Goal: Transaction & Acquisition: Purchase product/service

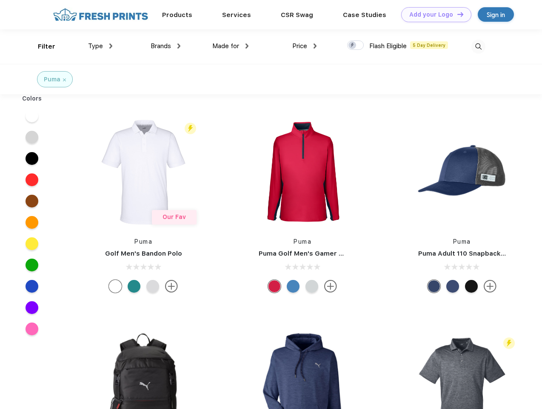
click at [433, 14] on link "Add your Logo Design Tool" at bounding box center [436, 14] width 70 height 15
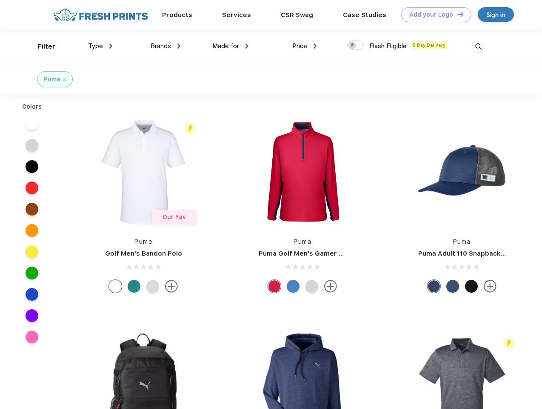
click at [0, 0] on div "Design Tool" at bounding box center [0, 0] width 0 height 0
click at [457, 14] on link "Add your Logo Design Tool" at bounding box center [436, 14] width 70 height 15
click at [41, 46] on div "Filter" at bounding box center [46, 47] width 17 height 10
click at [100, 46] on span "Type" at bounding box center [95, 46] width 15 height 8
click at [166, 46] on span "Brands" at bounding box center [161, 46] width 20 height 8
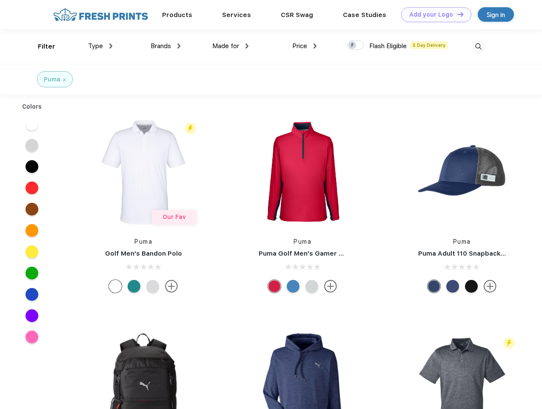
click at [231, 46] on span "Made for" at bounding box center [225, 46] width 27 height 8
click at [305, 46] on span "Price" at bounding box center [299, 46] width 15 height 8
click at [356, 46] on div at bounding box center [355, 44] width 17 height 9
click at [353, 46] on input "checkbox" at bounding box center [350, 43] width 6 height 6
click at [479, 46] on img at bounding box center [479, 47] width 14 height 14
